Goal: Task Accomplishment & Management: Use online tool/utility

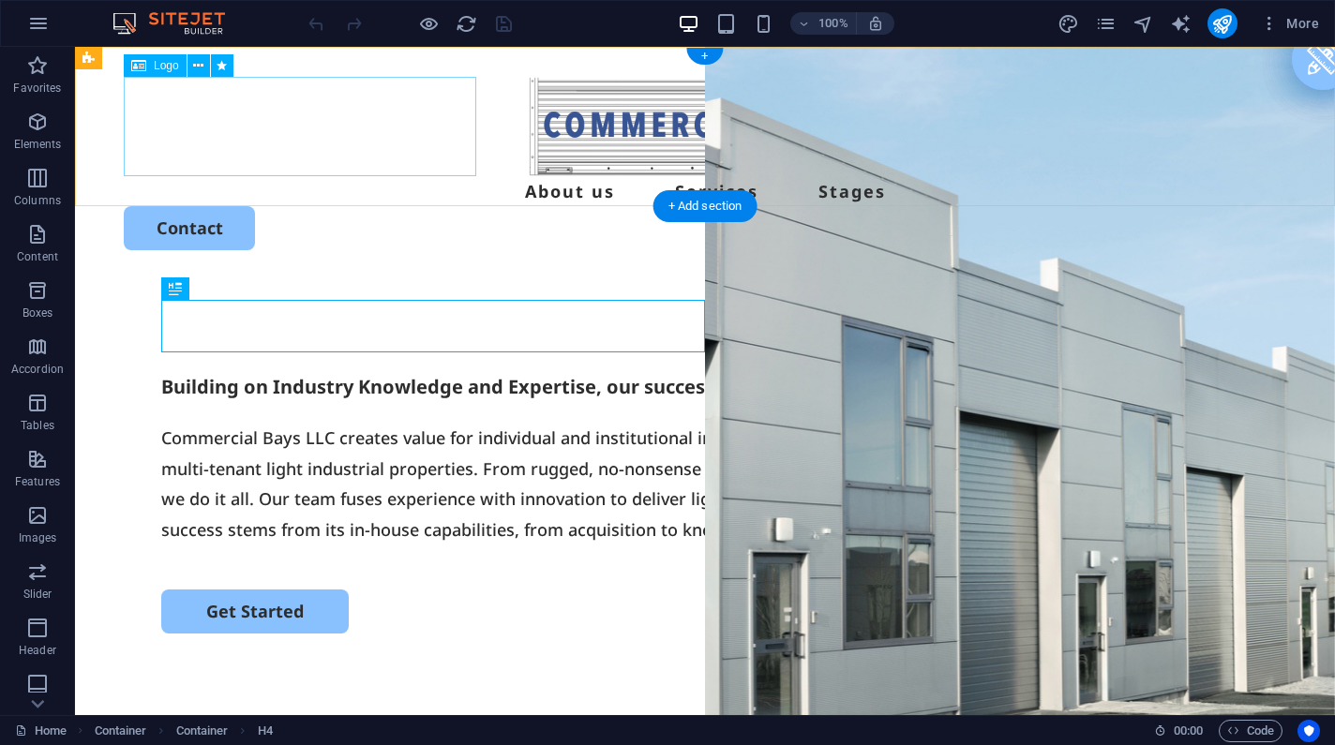
click at [219, 120] on div at bounding box center [705, 126] width 1162 height 99
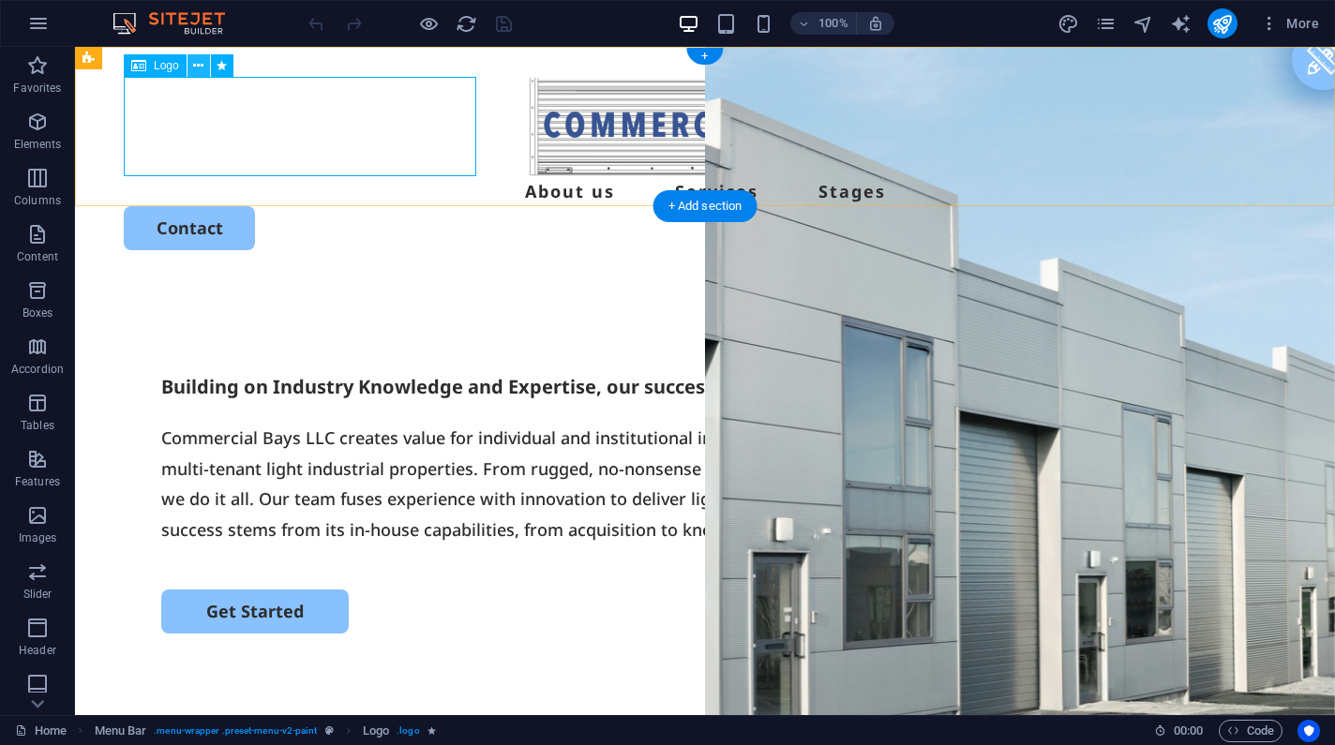
click at [198, 67] on icon at bounding box center [198, 66] width 10 height 20
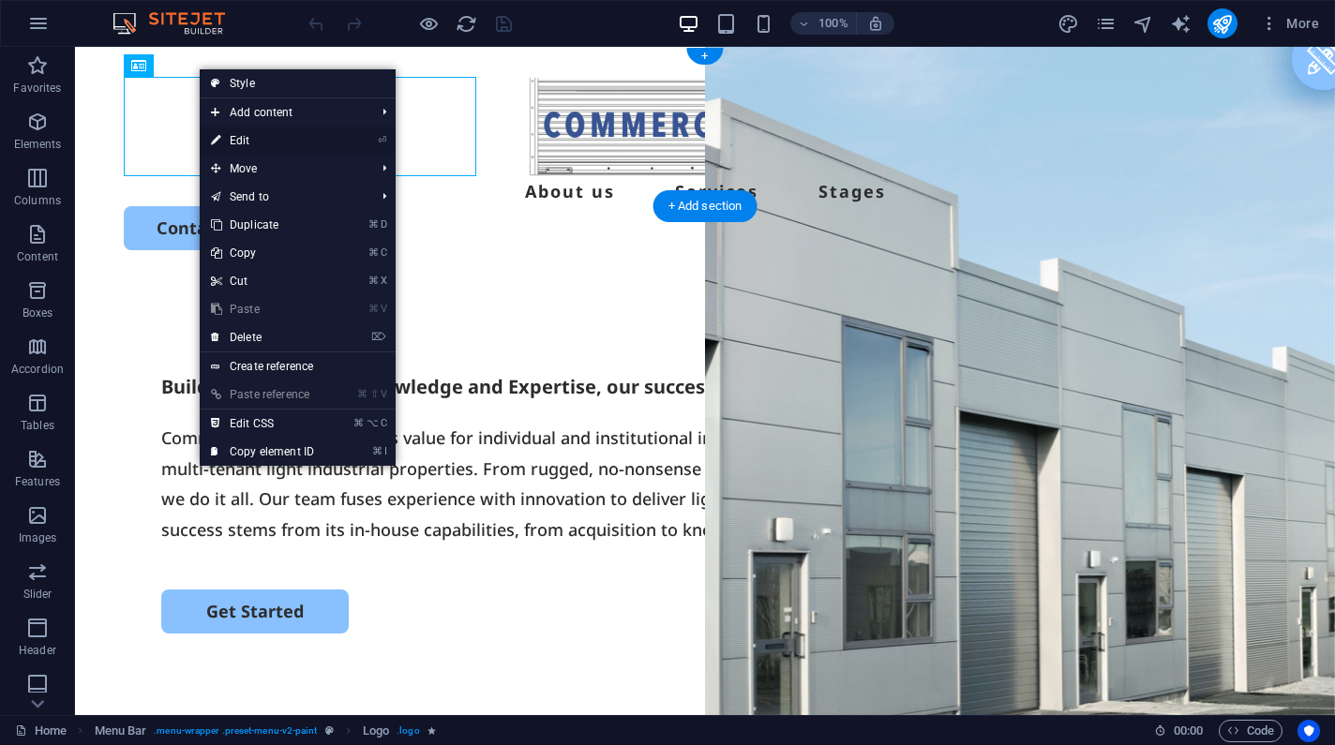
click at [208, 139] on link "⏎ Edit" at bounding box center [263, 141] width 126 height 28
select select "px"
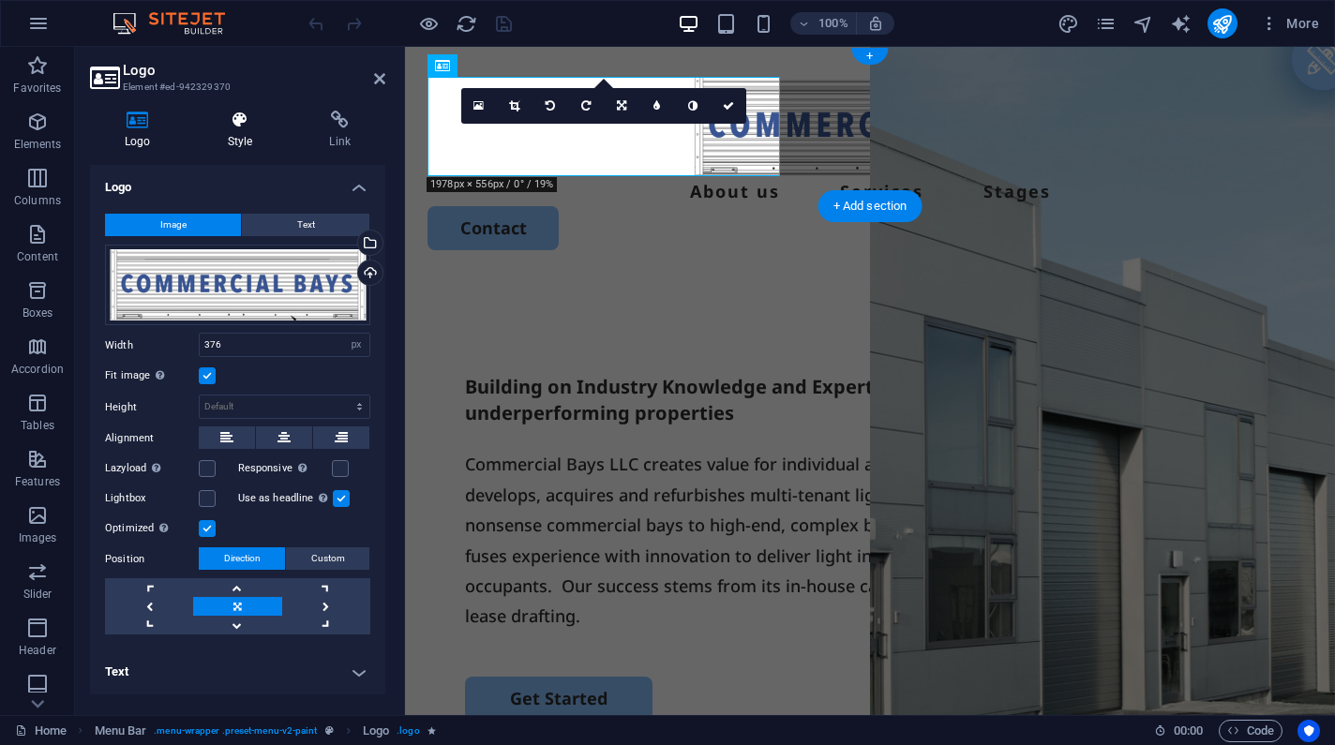
click at [250, 127] on icon at bounding box center [240, 120] width 95 height 19
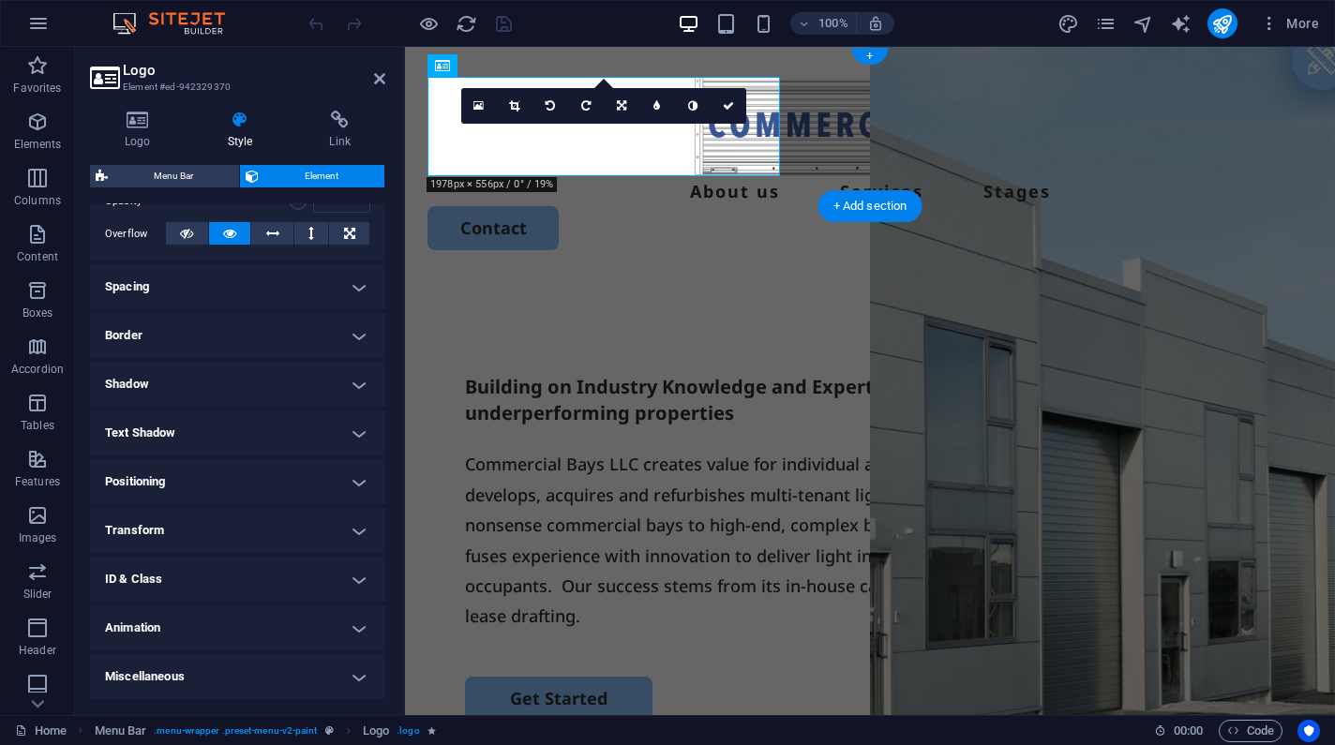
scroll to position [294, 0]
click at [172, 623] on h4 "Animation" at bounding box center [237, 629] width 295 height 45
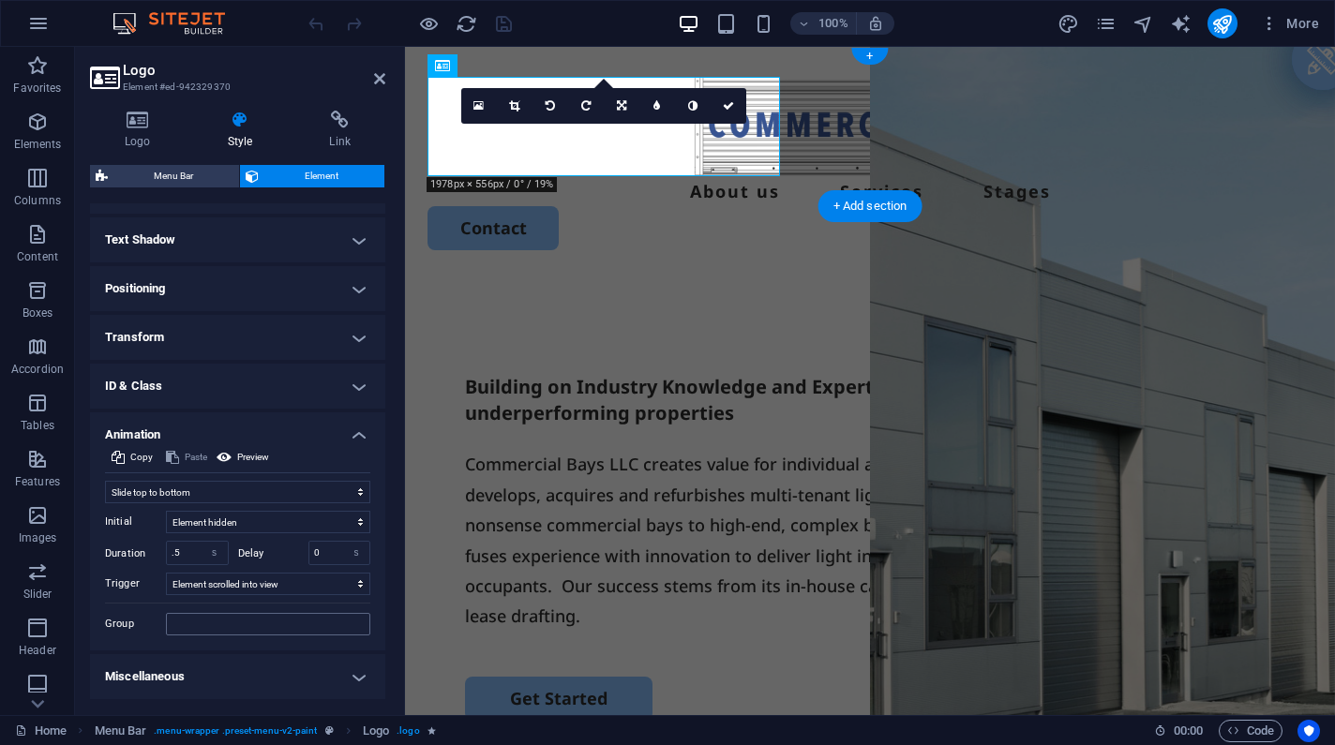
scroll to position [487, 0]
click at [181, 558] on input ".5" at bounding box center [197, 555] width 61 height 22
click at [172, 558] on input ".5" at bounding box center [197, 555] width 61 height 22
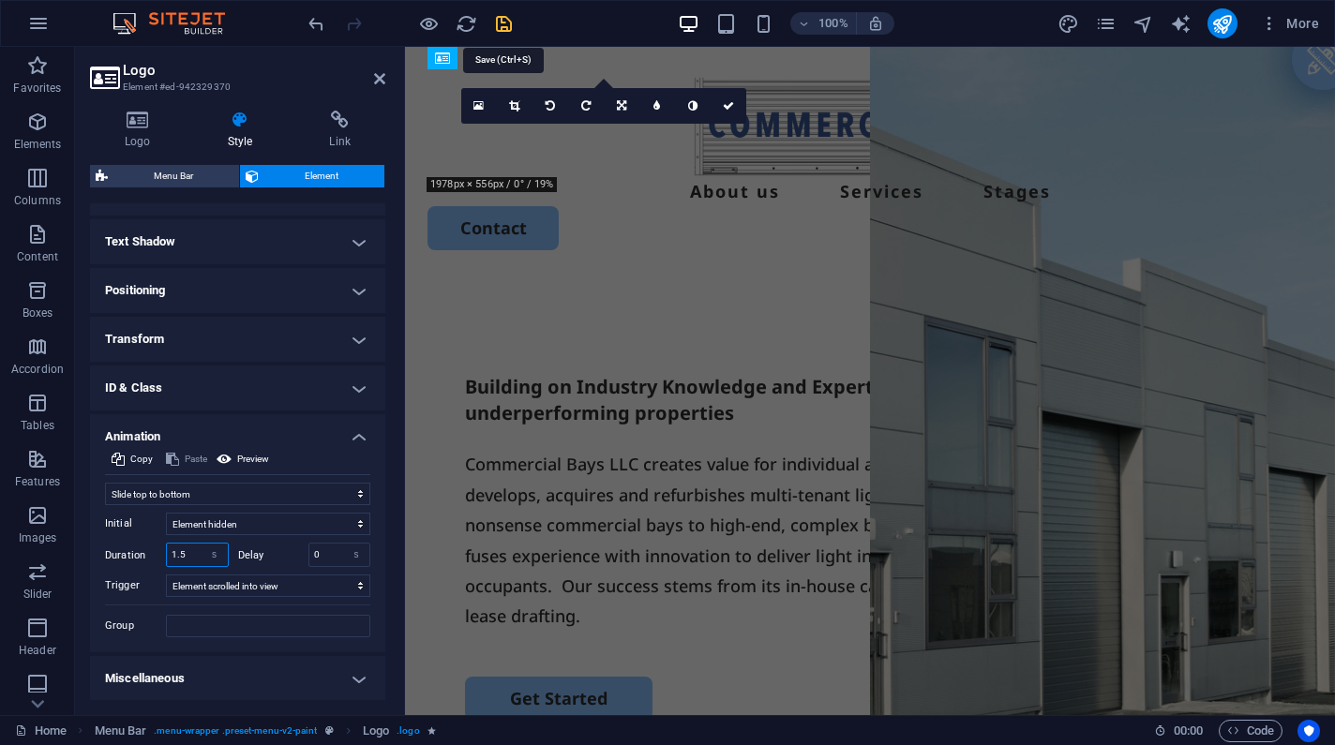
type input "1.5"
click at [500, 26] on icon "save" at bounding box center [504, 24] width 22 height 22
checkbox input "false"
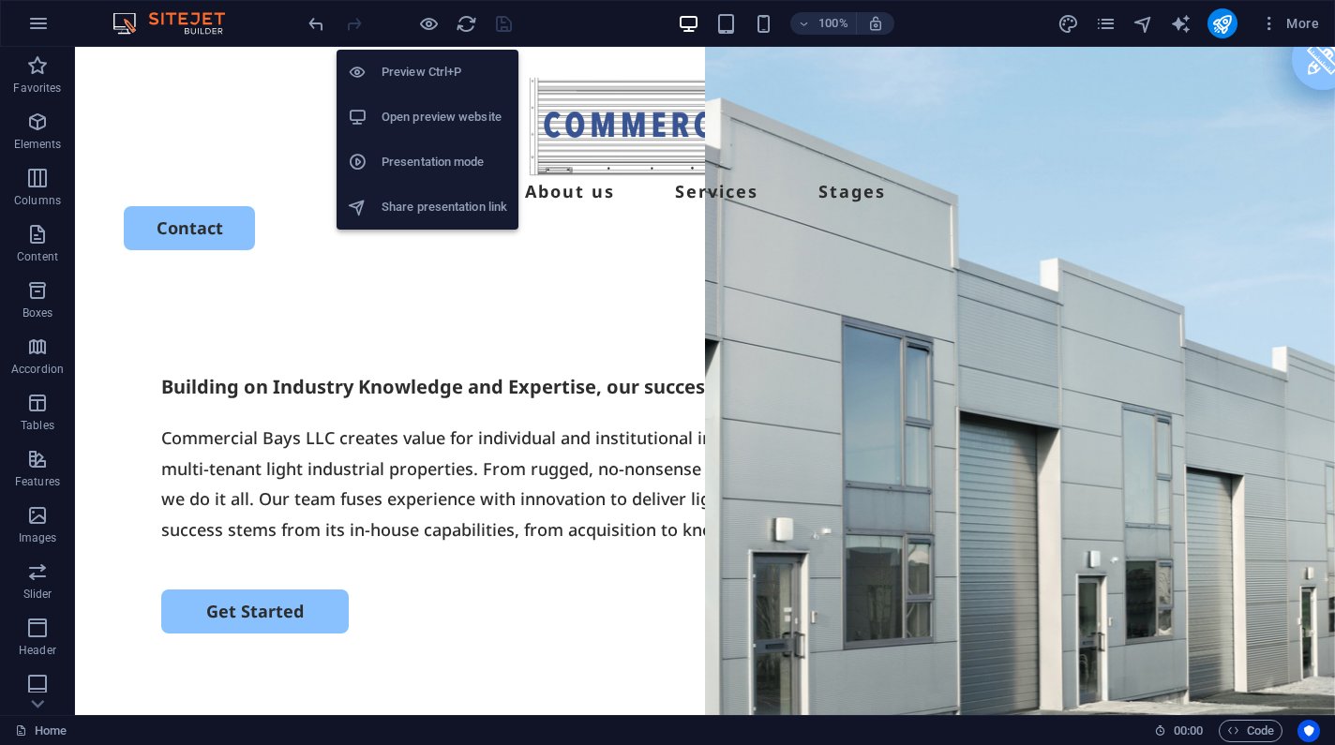
click at [419, 110] on h6 "Open preview website" at bounding box center [444, 117] width 126 height 22
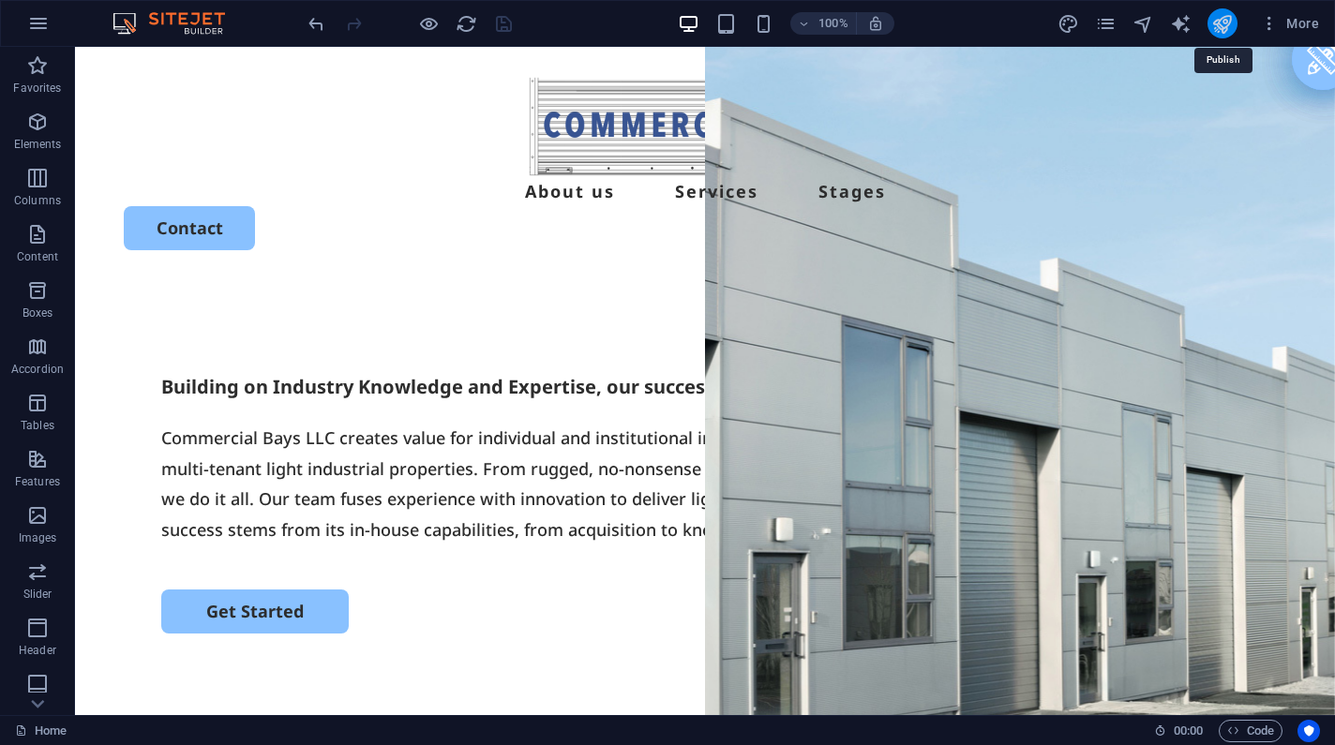
click at [1216, 16] on icon "publish" at bounding box center [1222, 24] width 22 height 22
